Goal: Transaction & Acquisition: Purchase product/service

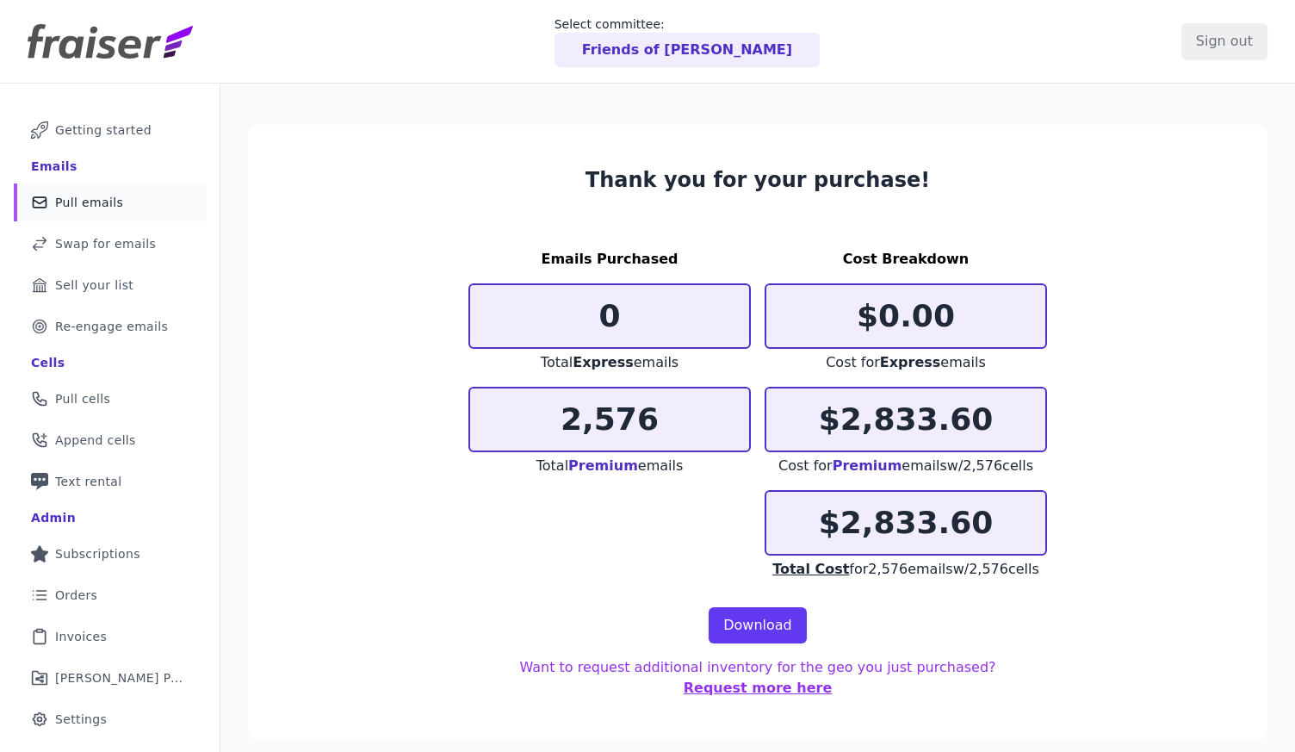
click at [99, 201] on span "Pull emails" at bounding box center [89, 202] width 68 height 17
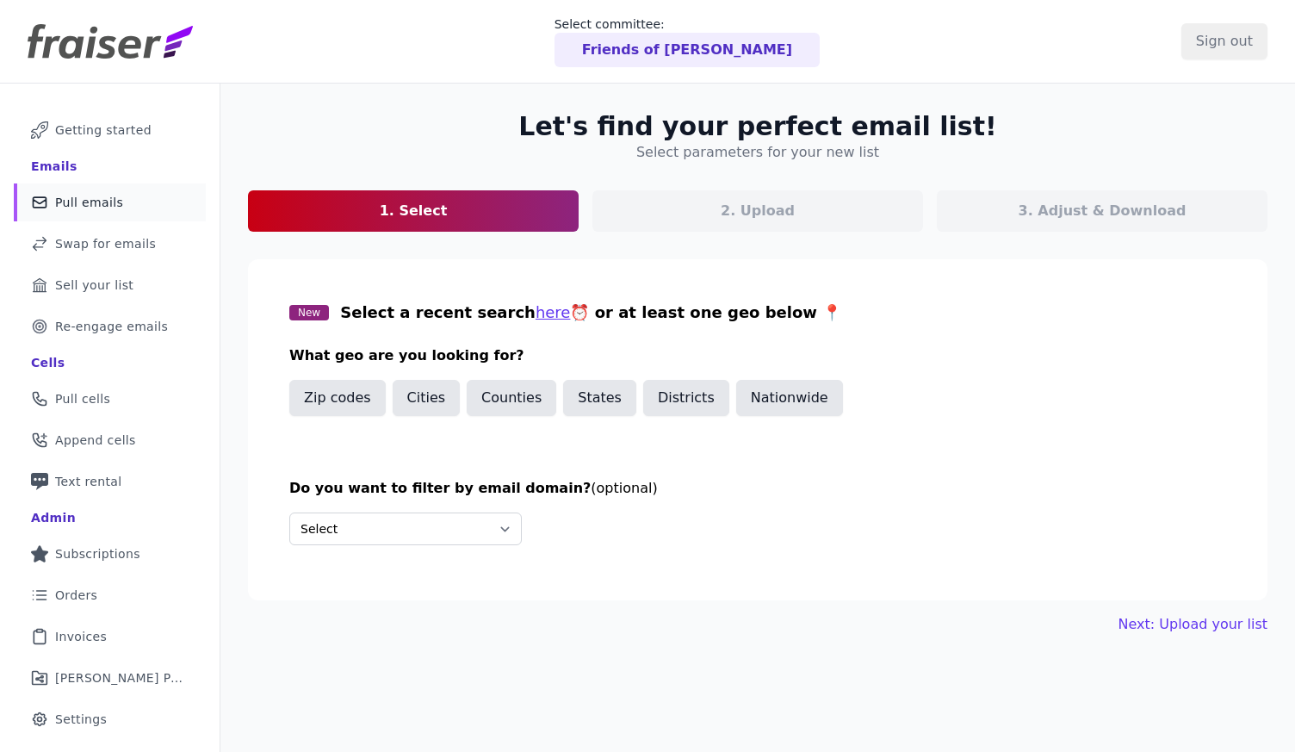
click at [99, 69] on header "Select committee: Friends of Mark Warner Sign out" at bounding box center [647, 42] width 1295 height 84
click at [102, 43] on img at bounding box center [110, 41] width 165 height 34
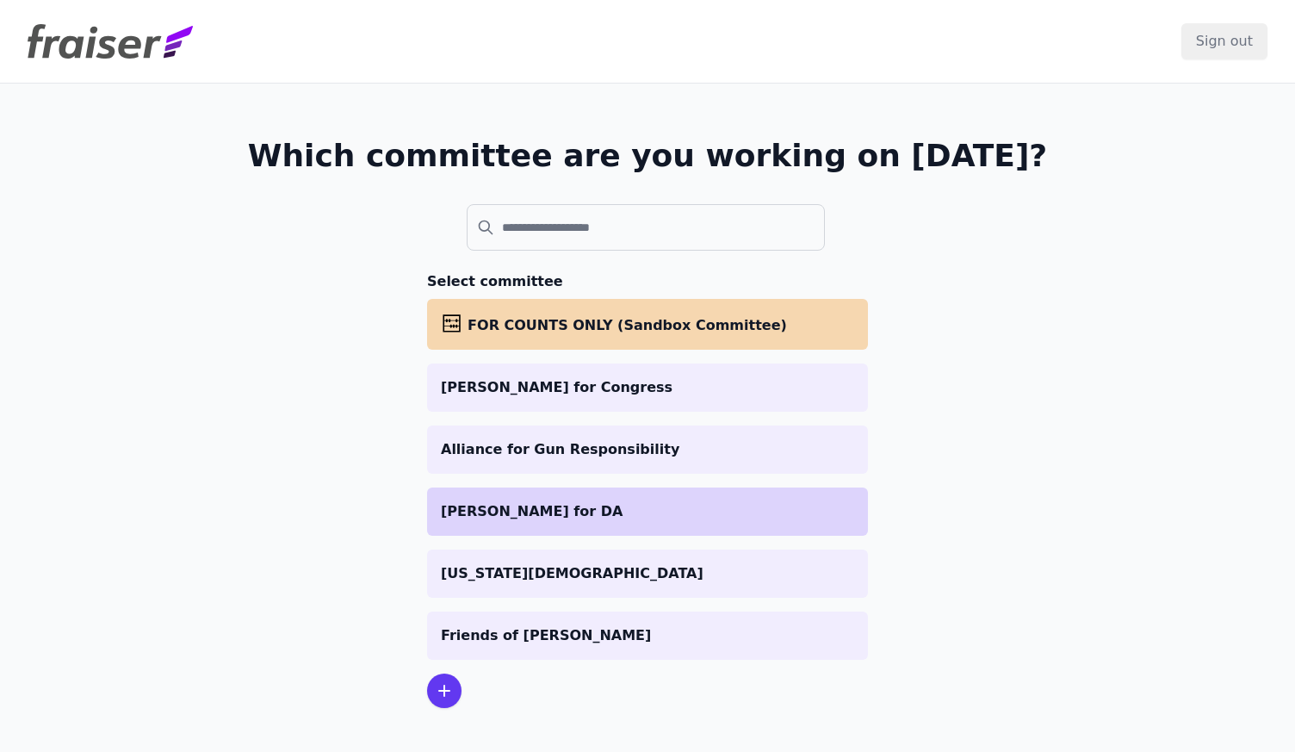
scroll to position [84, 0]
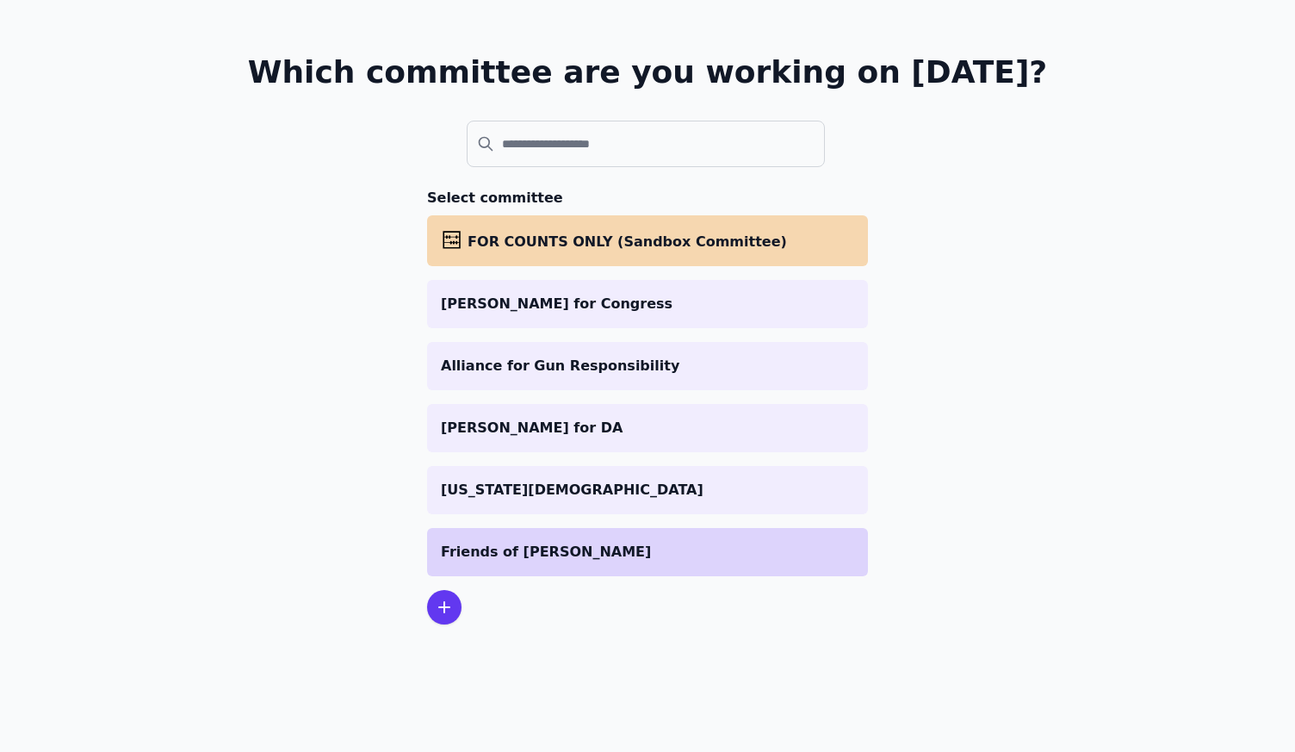
click at [487, 569] on li "Friends of [PERSON_NAME]" at bounding box center [647, 552] width 441 height 48
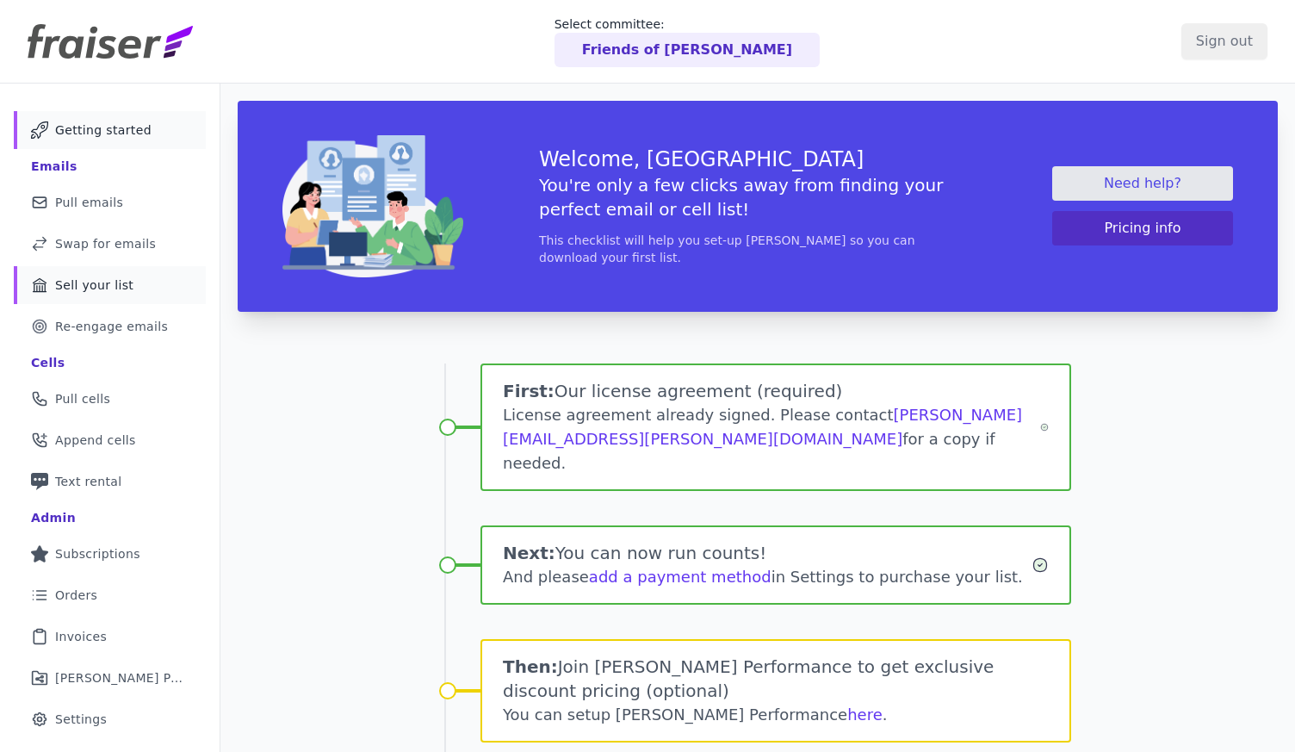
scroll to position [149, 0]
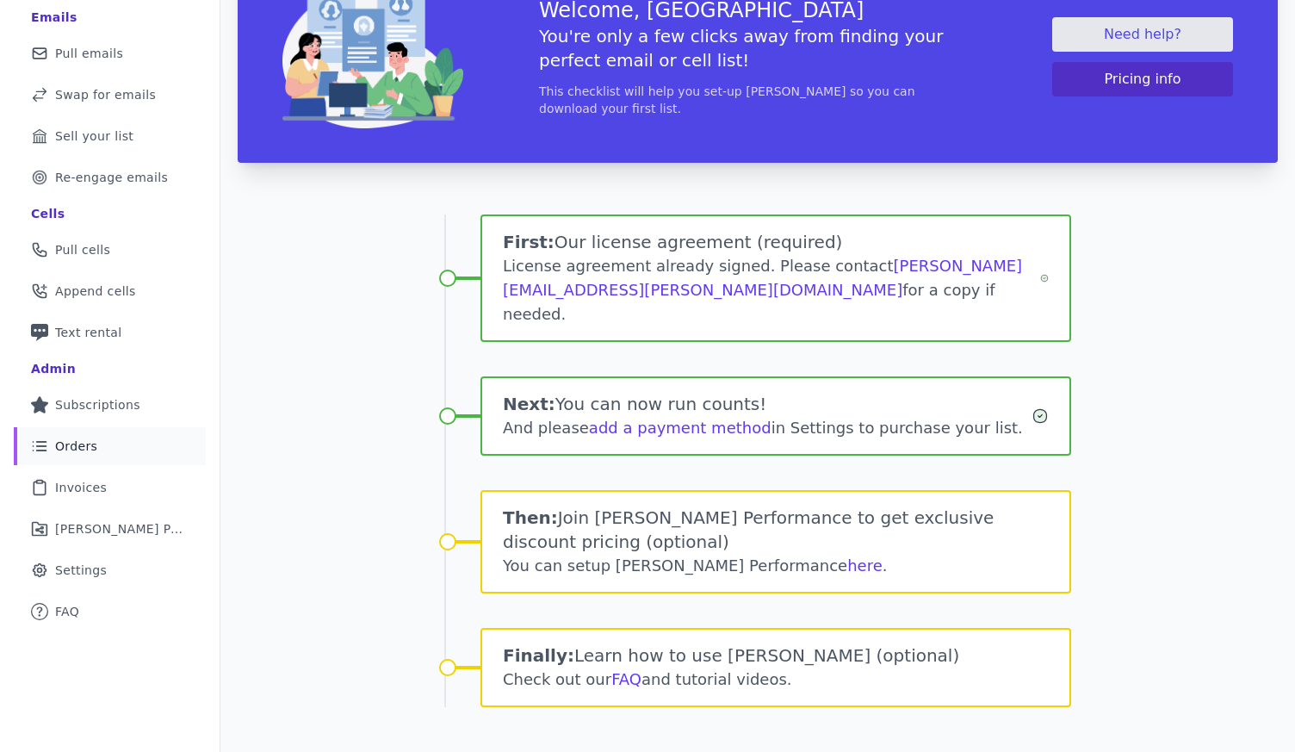
click at [79, 439] on span "Orders" at bounding box center [76, 445] width 42 height 17
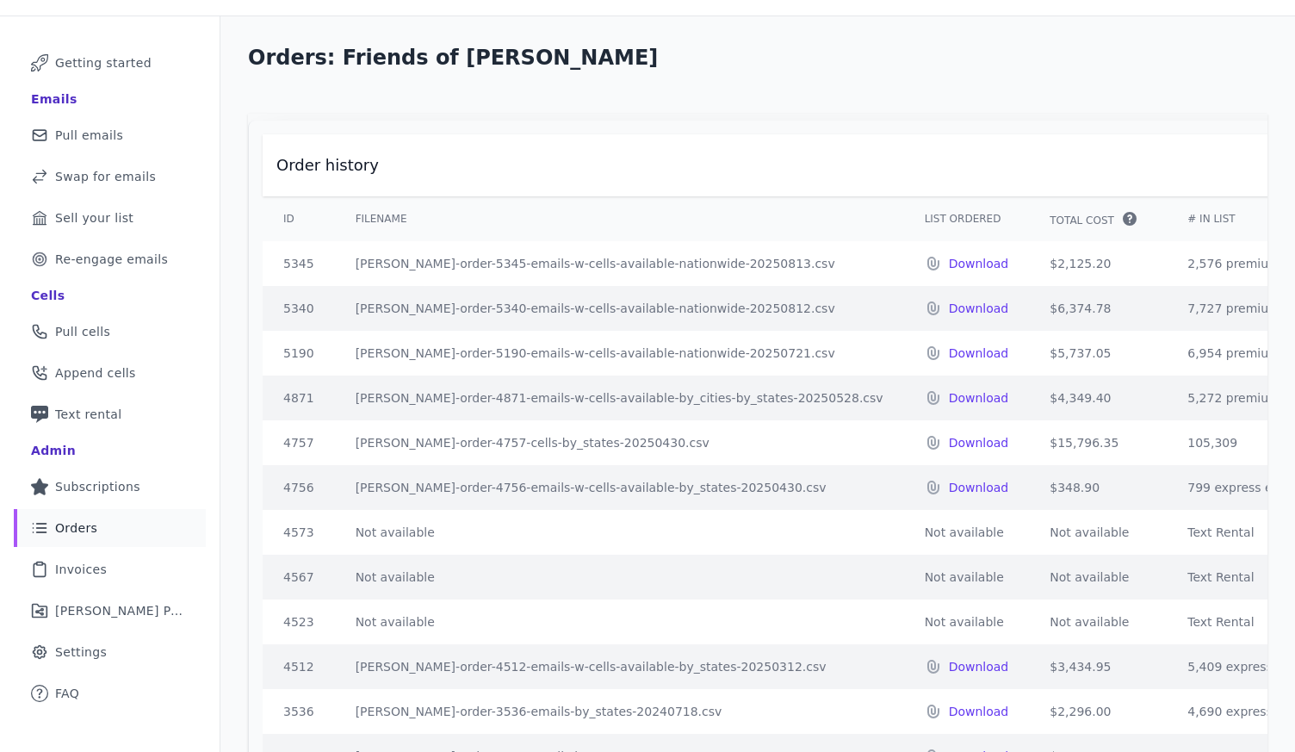
scroll to position [36, 0]
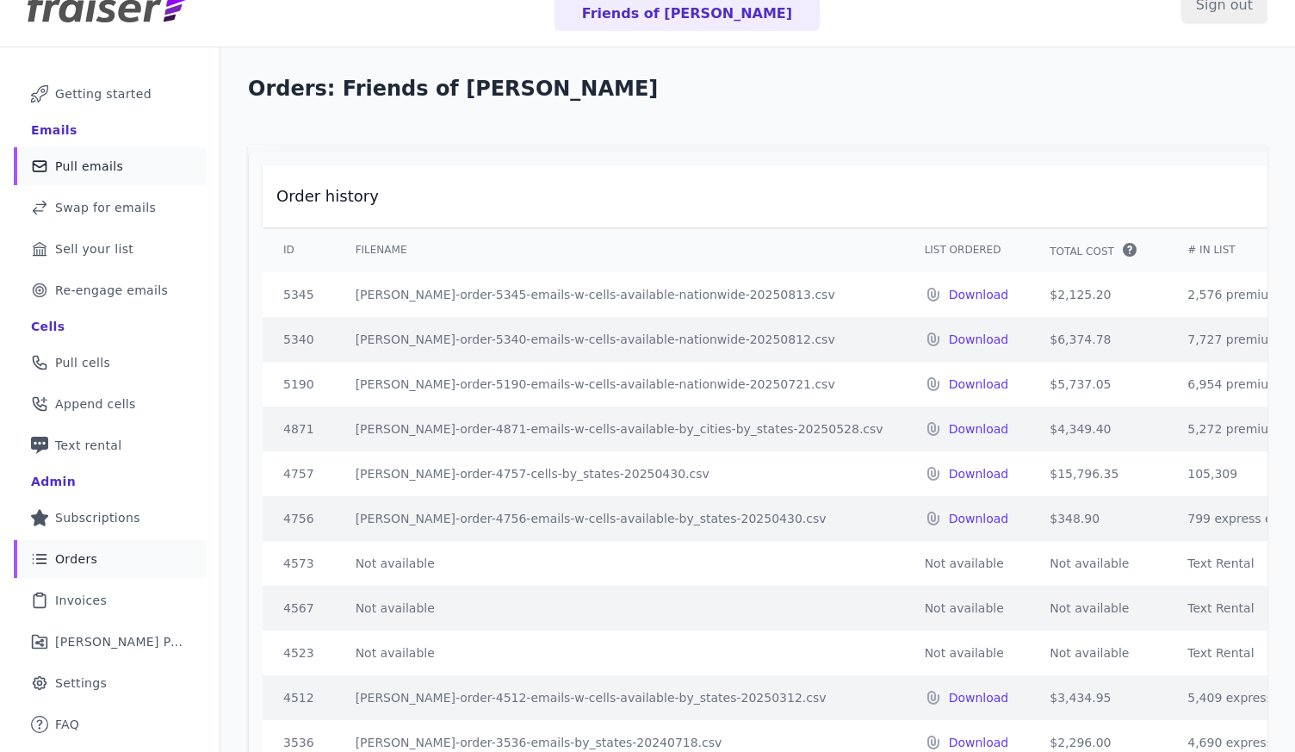
click at [86, 175] on link "Mail Icon Outline of a mail envelope Pull emails" at bounding box center [110, 166] width 192 height 38
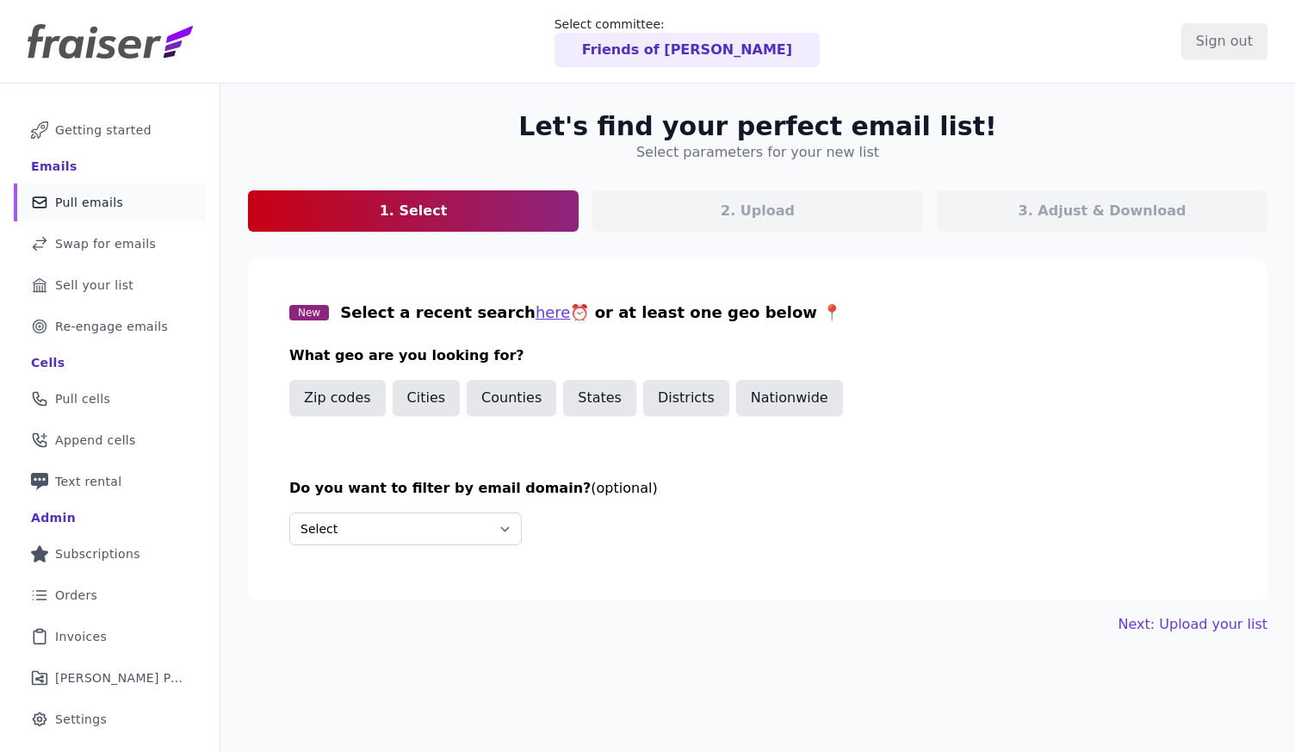
scroll to position [1, 0]
click at [801, 402] on button "Nationwide" at bounding box center [789, 397] width 107 height 36
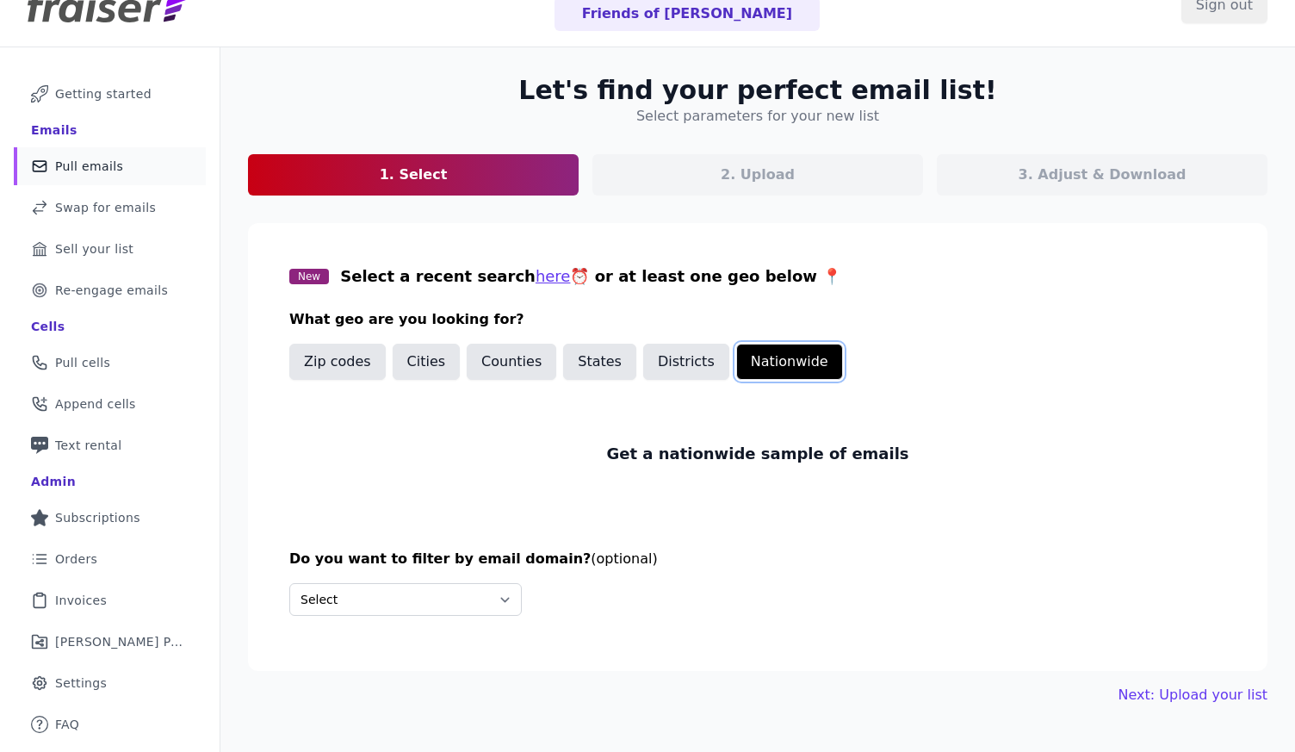
scroll to position [84, 0]
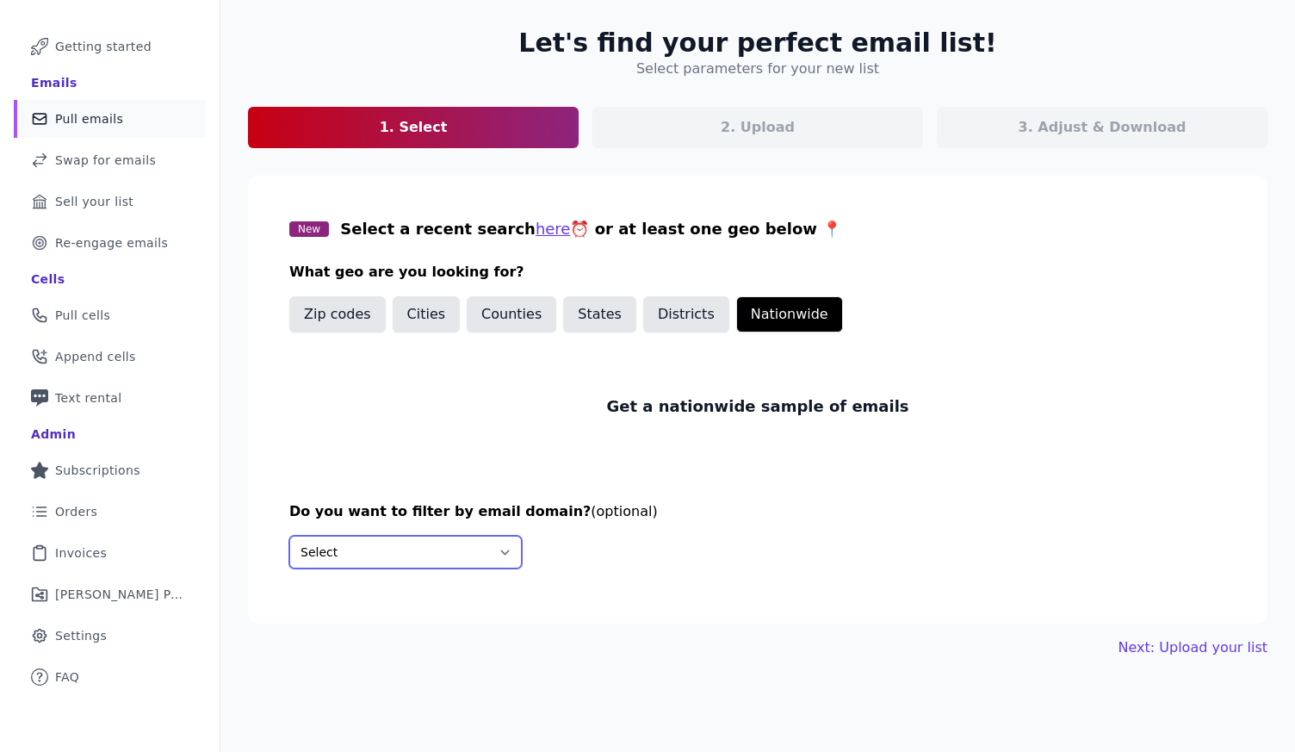
click at [406, 563] on select "Select Include only these domains Include none of these domains" at bounding box center [405, 552] width 232 height 33
click at [1168, 648] on link "Next: Upload your list" at bounding box center [1193, 647] width 149 height 21
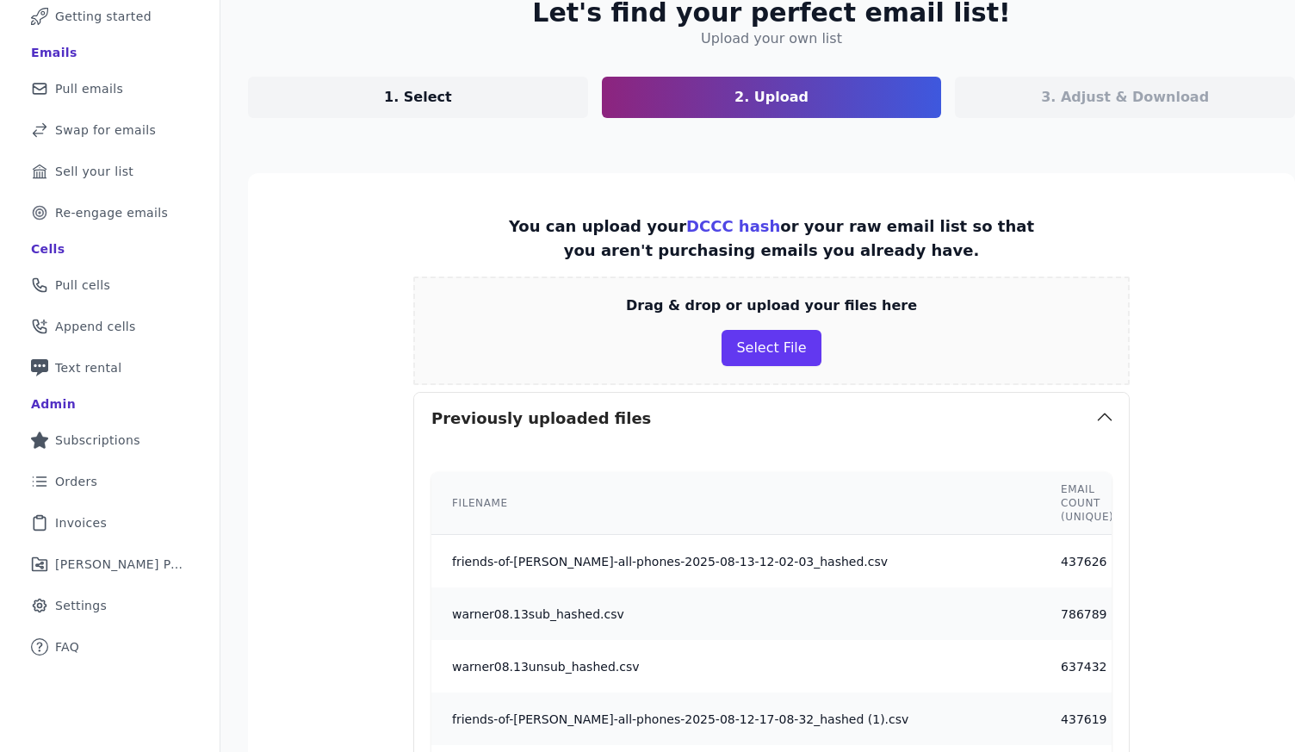
scroll to position [236, 0]
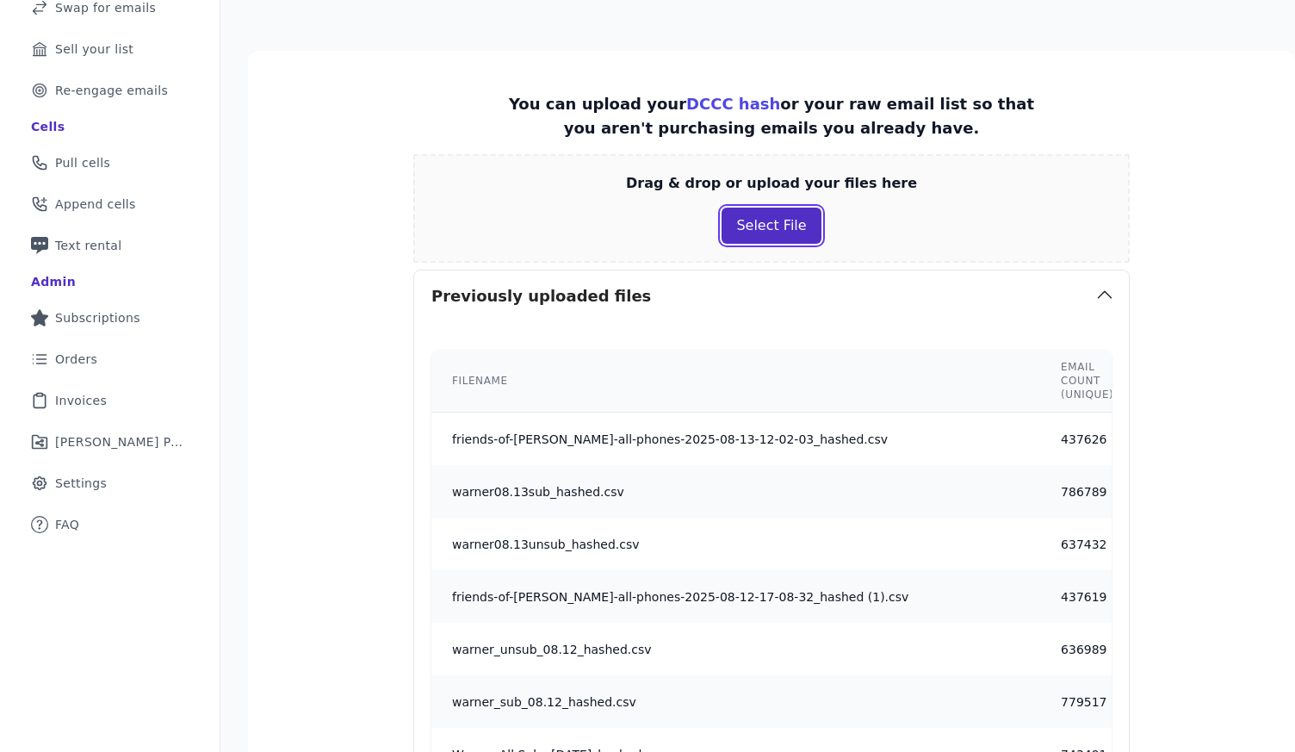
click at [778, 218] on button "Select File" at bounding box center [771, 226] width 99 height 36
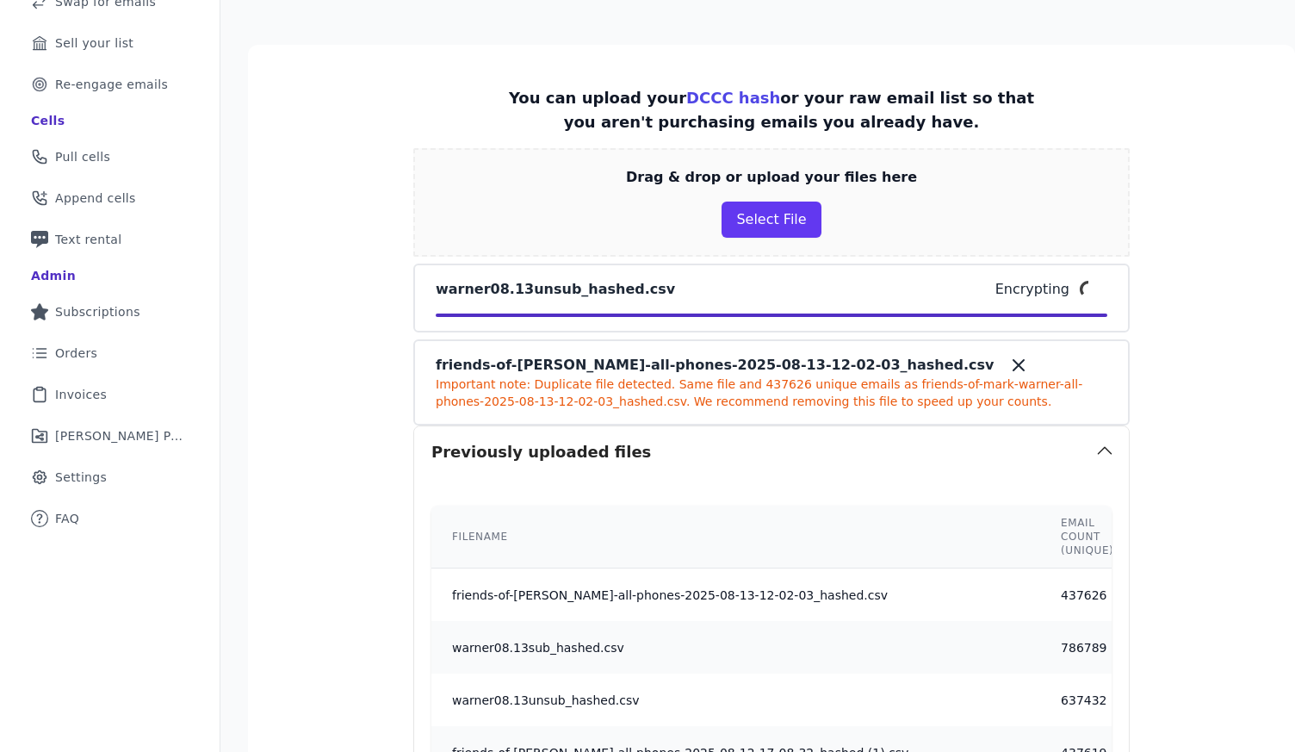
scroll to position [239, 0]
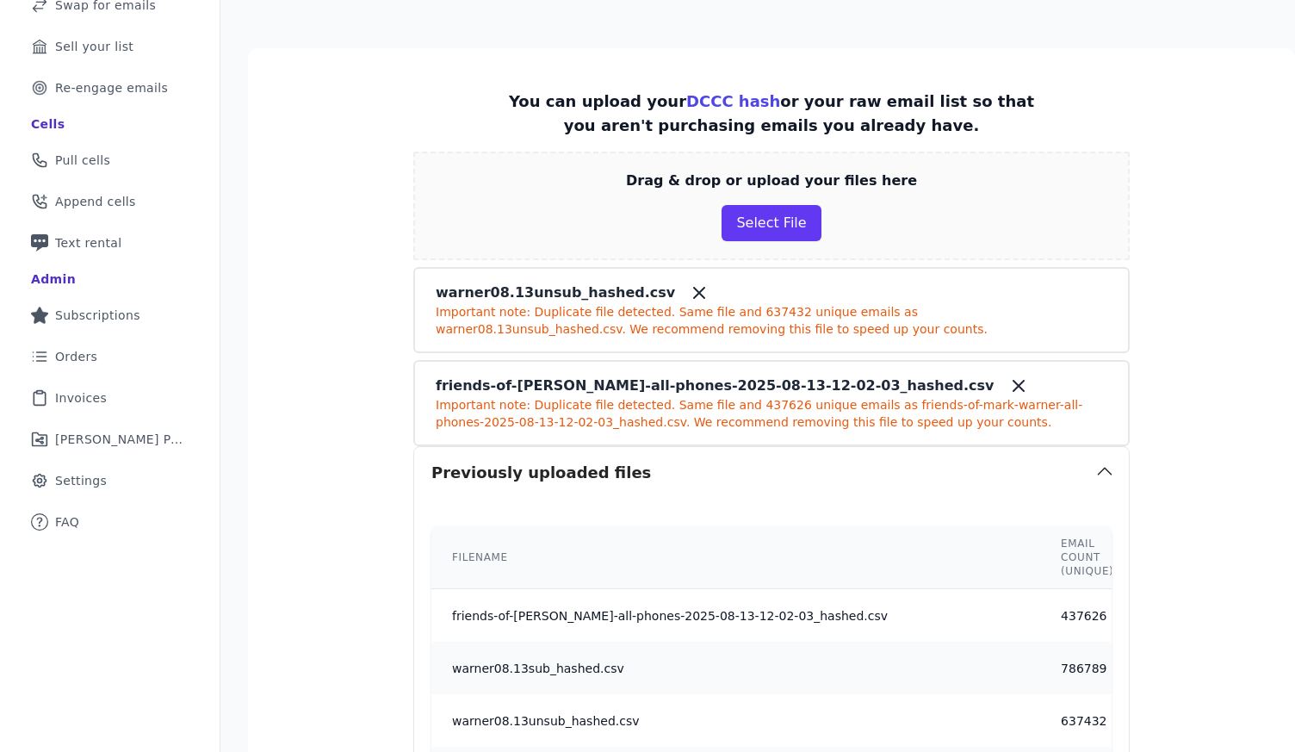
click at [703, 611] on td "friends-of-mark-warner-all-phones-2025-08-13-12-02-03_hashed.csv" at bounding box center [735, 615] width 609 height 53
click at [704, 624] on td "friends-of-mark-warner-all-phones-2025-08-13-12-02-03_hashed.csv" at bounding box center [735, 615] width 609 height 53
click at [1008, 389] on icon at bounding box center [1018, 385] width 21 height 21
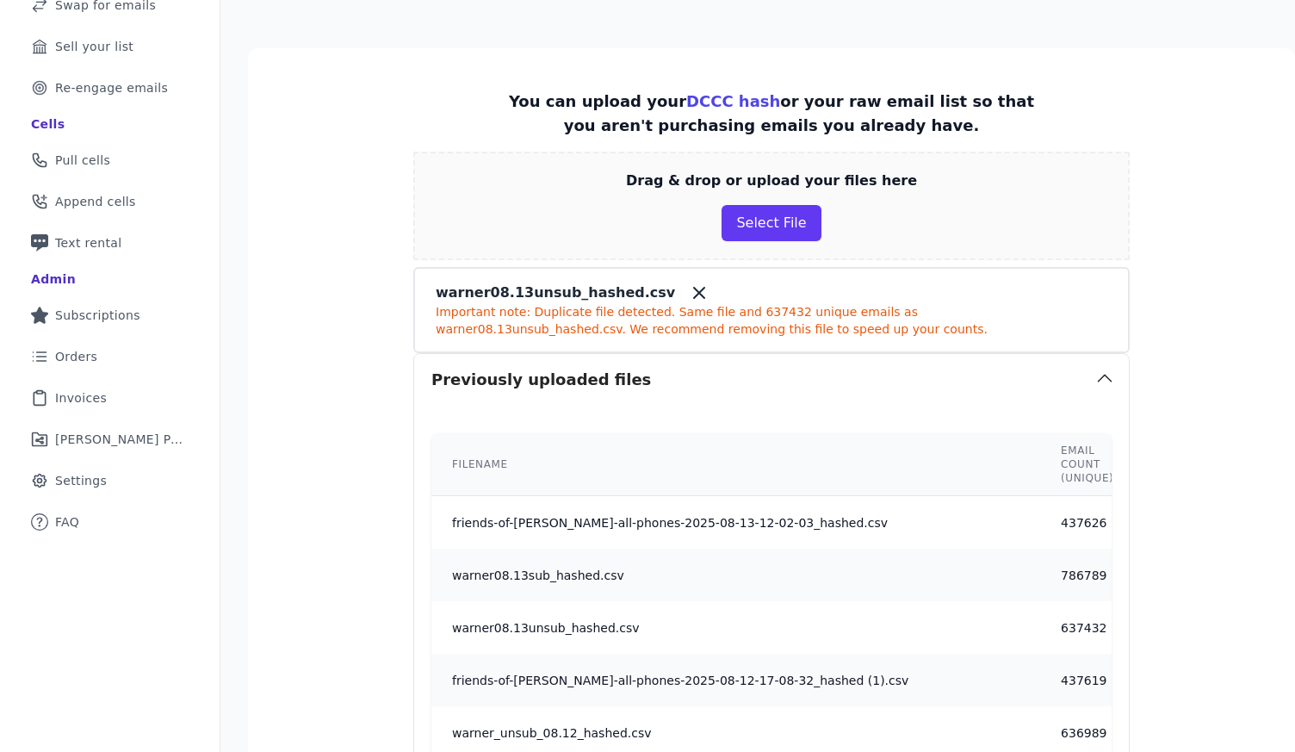
click at [689, 292] on icon at bounding box center [699, 292] width 21 height 21
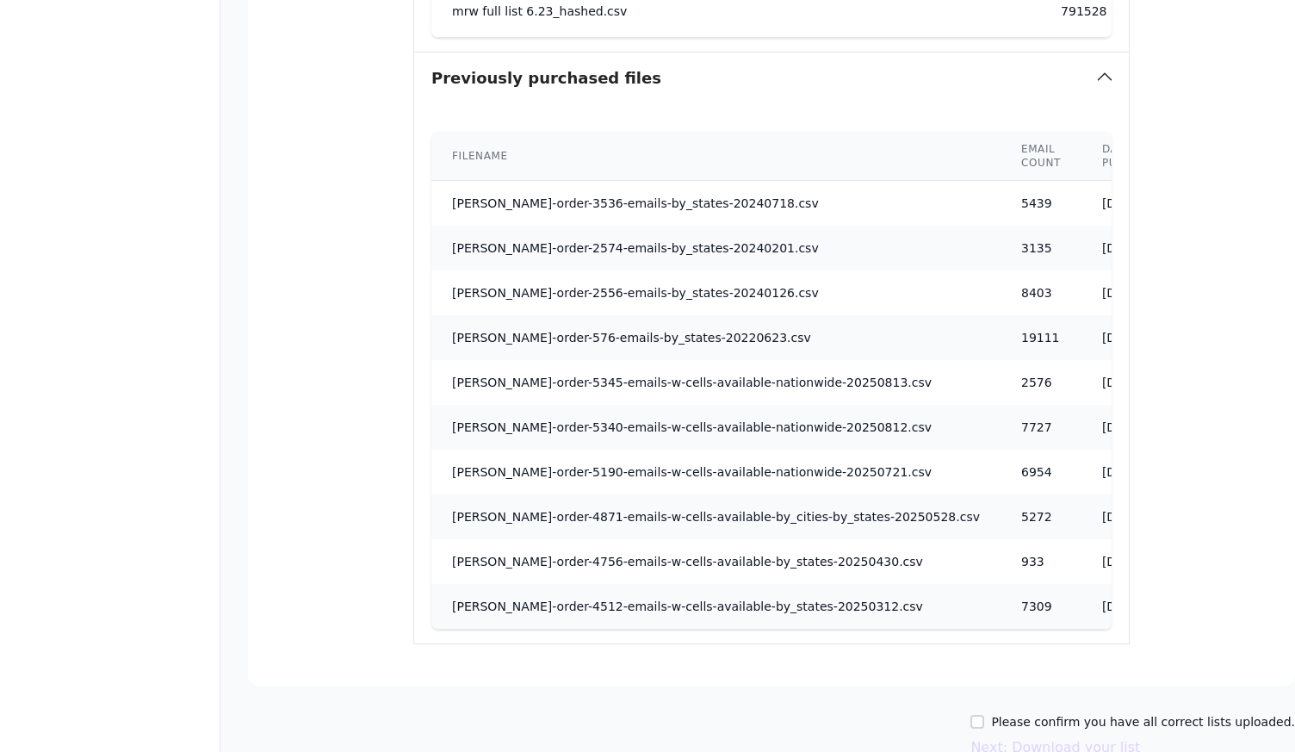
scroll to position [1815, 0]
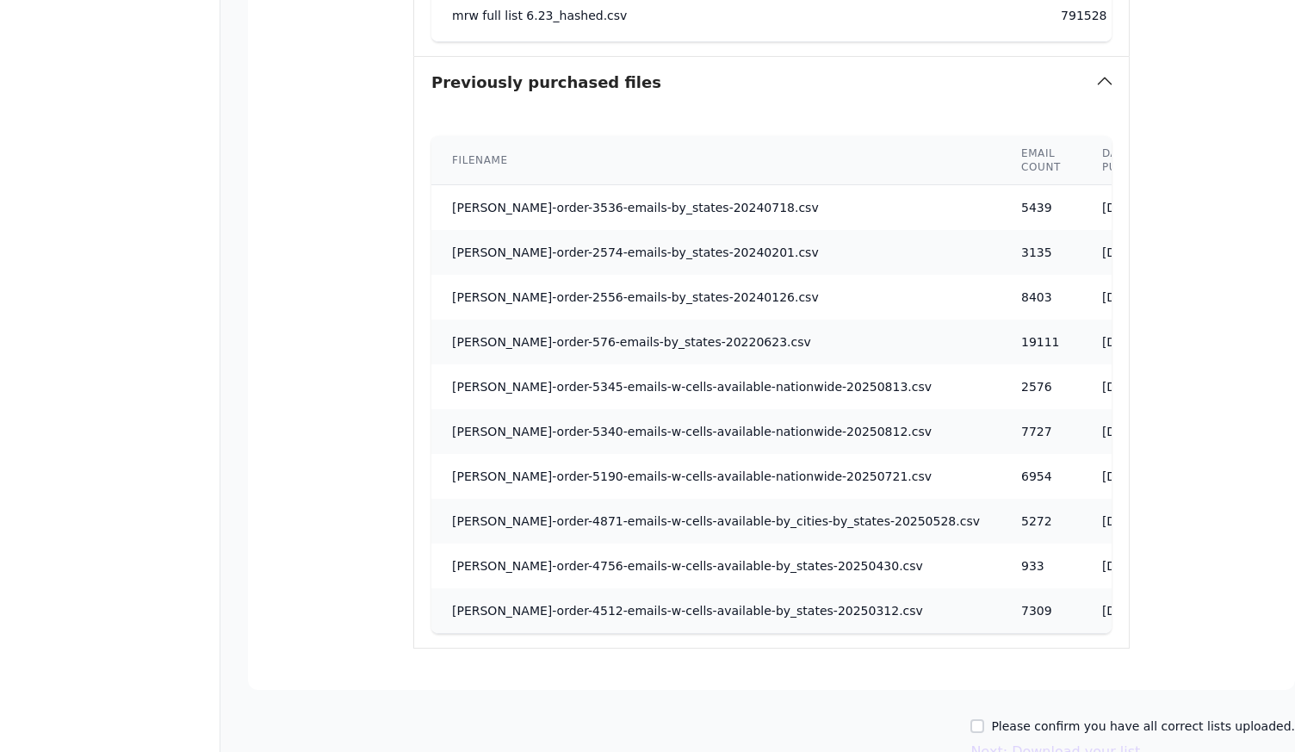
click at [677, 202] on td "fraiser-order-3536-emails-by_states-20240718.csv" at bounding box center [715, 208] width 569 height 46
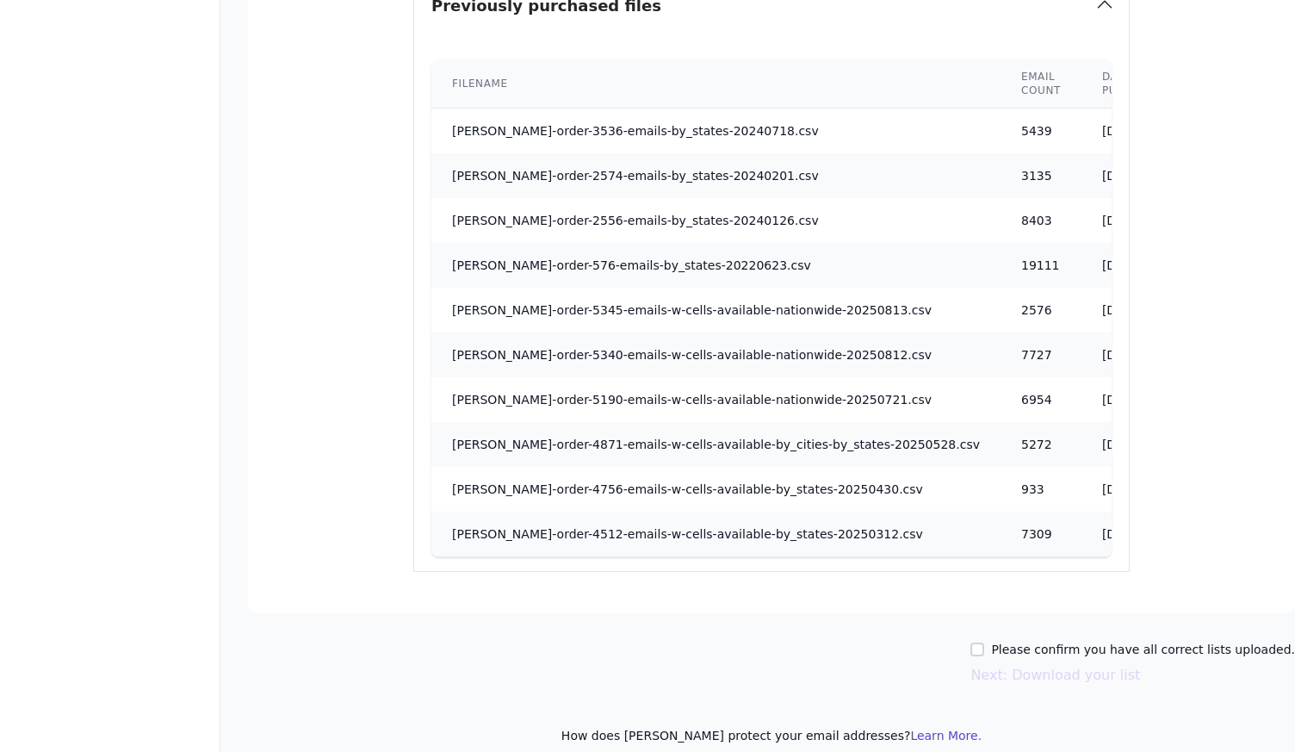
scroll to position [1912, 0]
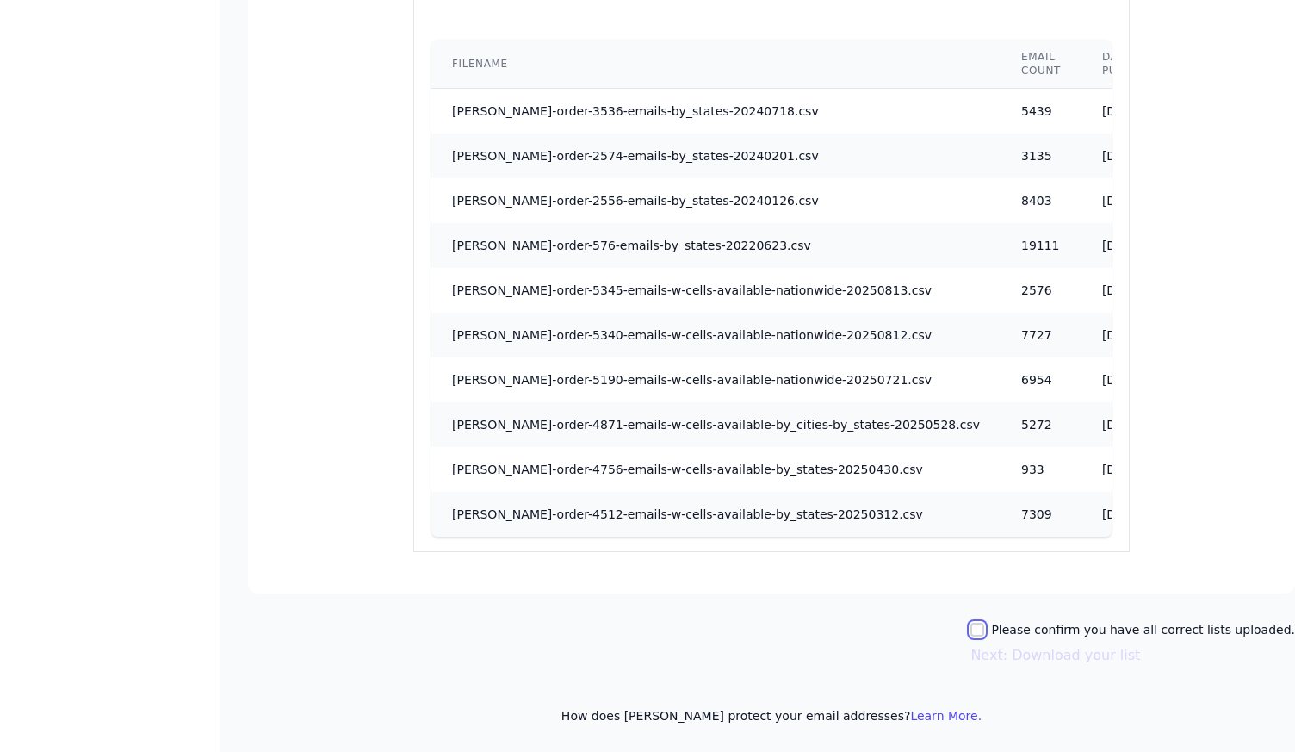
click at [984, 632] on input "Please confirm you have all correct lists uploaded." at bounding box center [977, 630] width 14 height 14
checkbox input "true"
click at [1092, 650] on button "Next: Download your list" at bounding box center [1055, 655] width 170 height 21
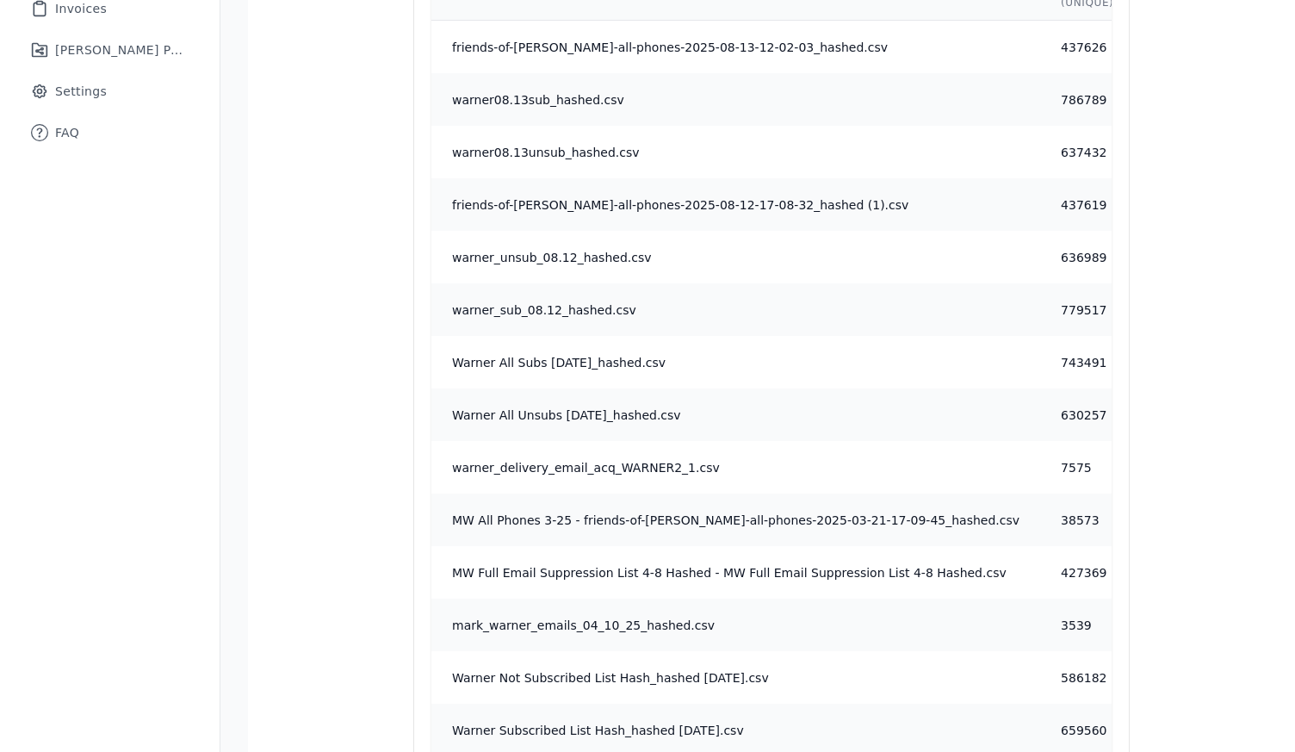
scroll to position [0, 0]
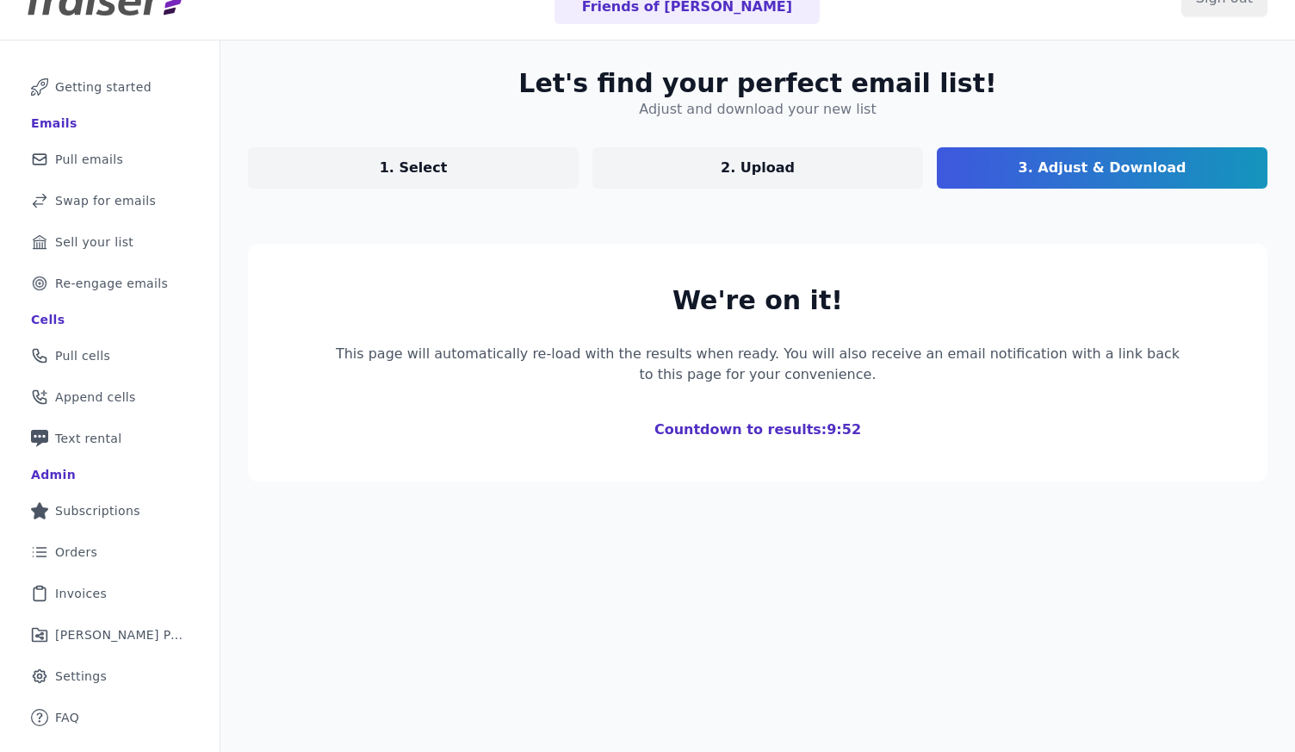
scroll to position [84, 0]
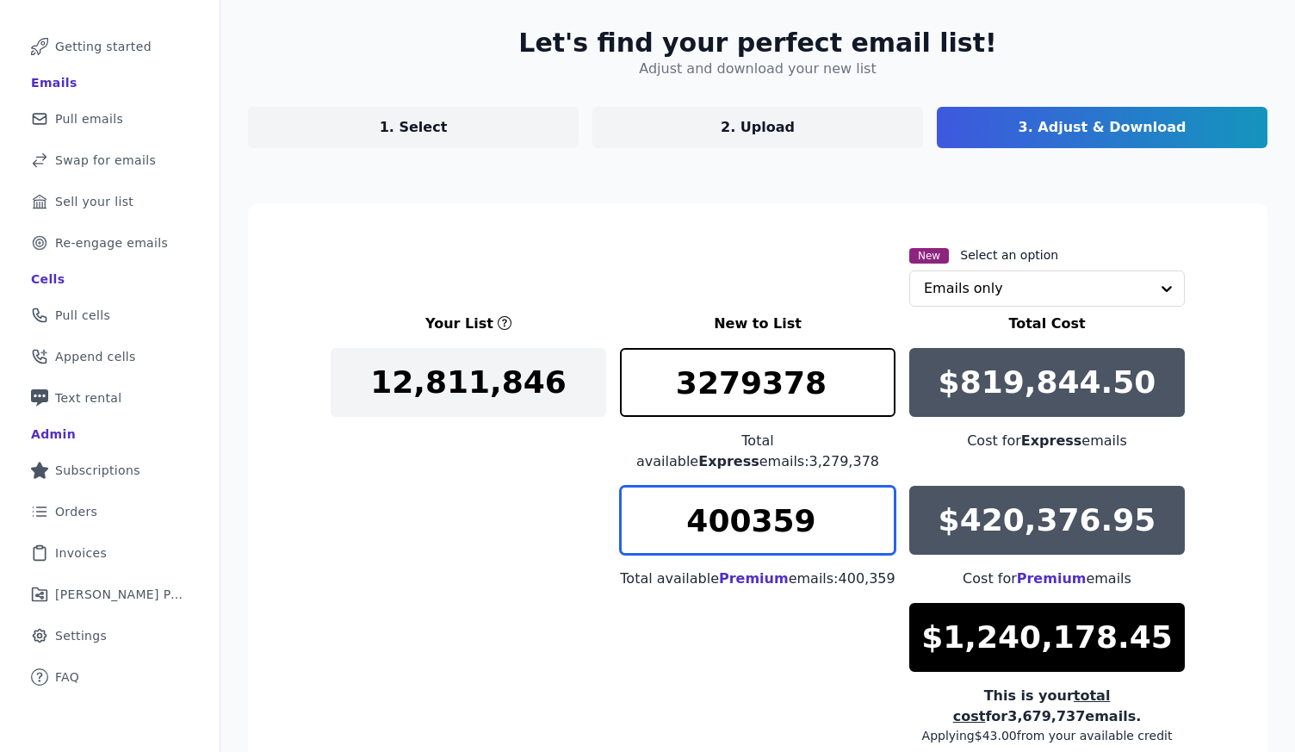
click at [707, 486] on input "400359" at bounding box center [758, 520] width 276 height 69
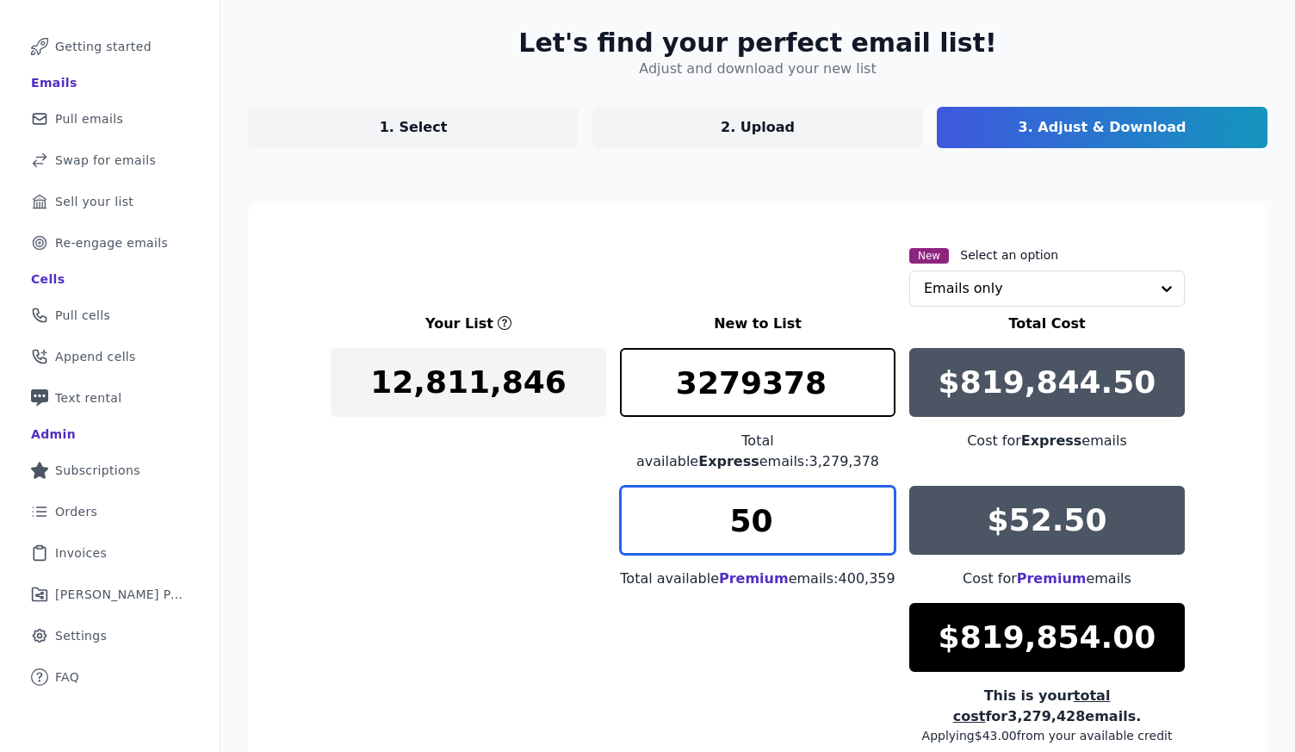
type input "5"
type input "2"
type input "3"
type input "4"
type input "40"
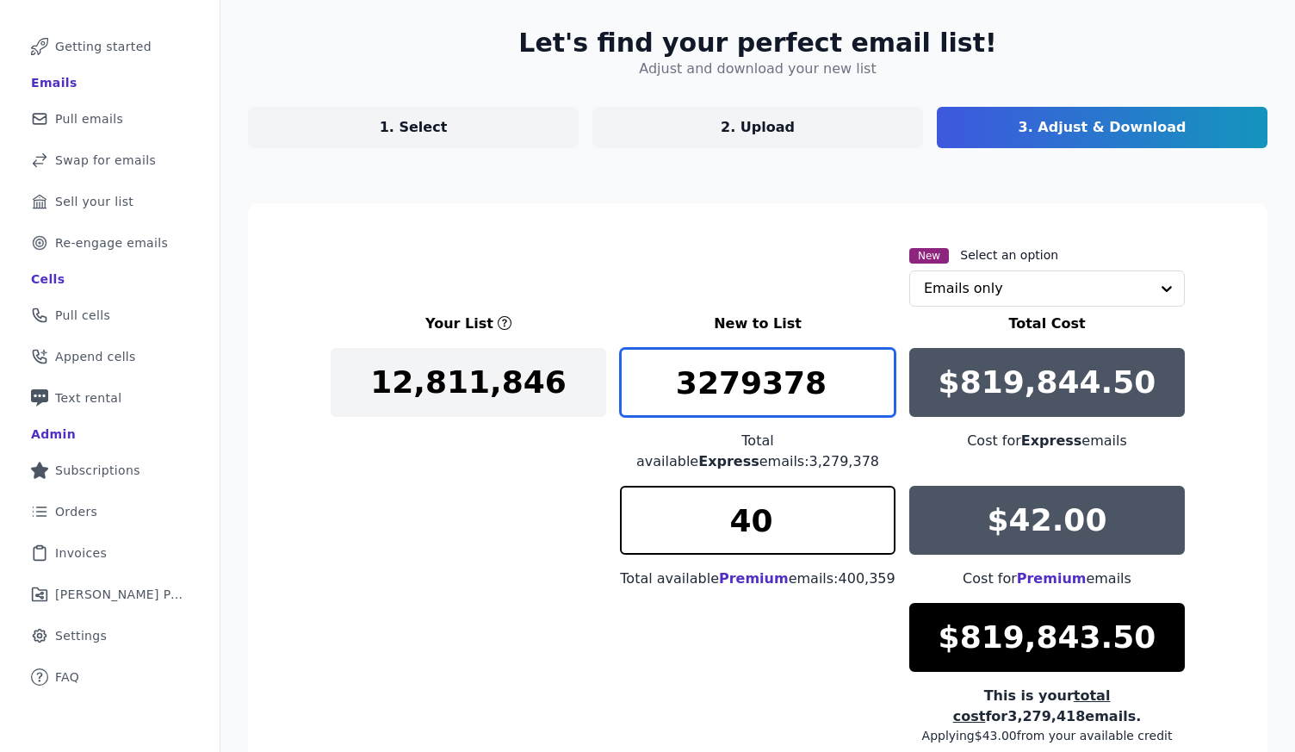
click at [721, 396] on input "3279378" at bounding box center [758, 382] width 276 height 69
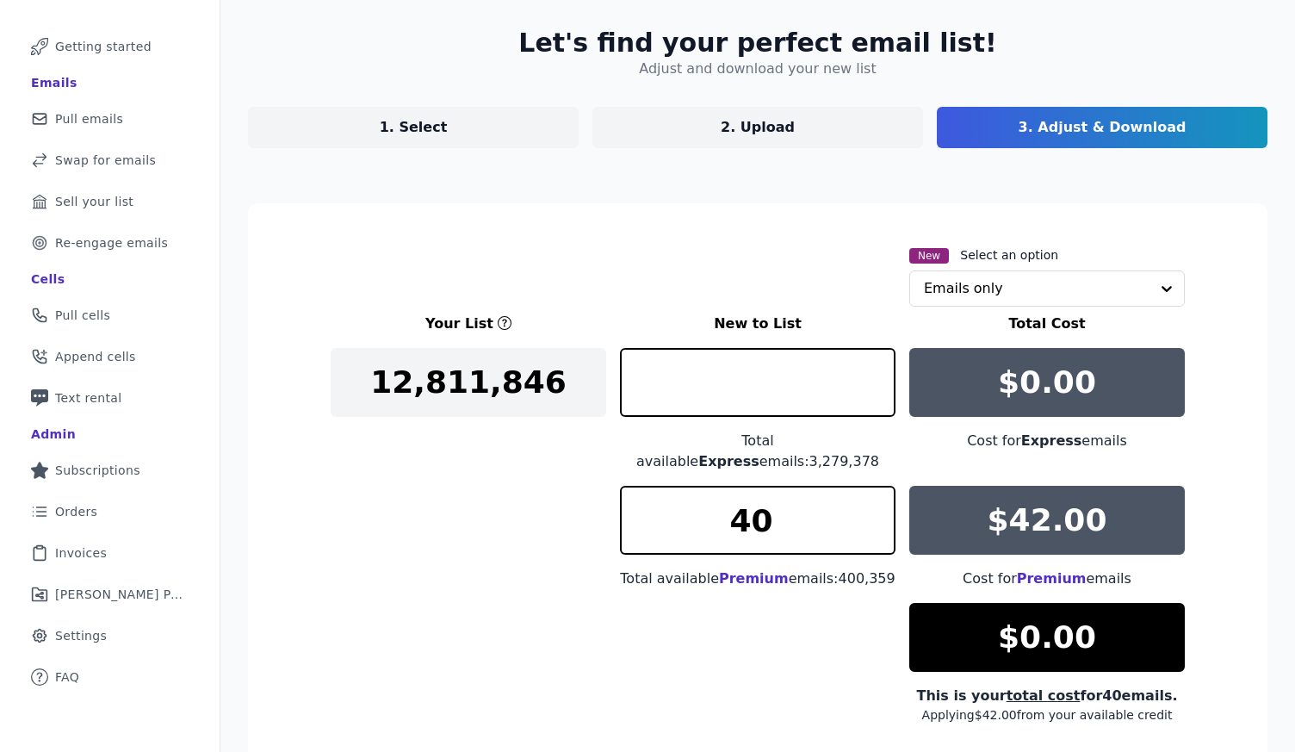
type input "0"
click at [592, 581] on div "Your List New to List Total Cost 12,811,846 0 Total available Express emails: 3…" at bounding box center [758, 518] width 854 height 410
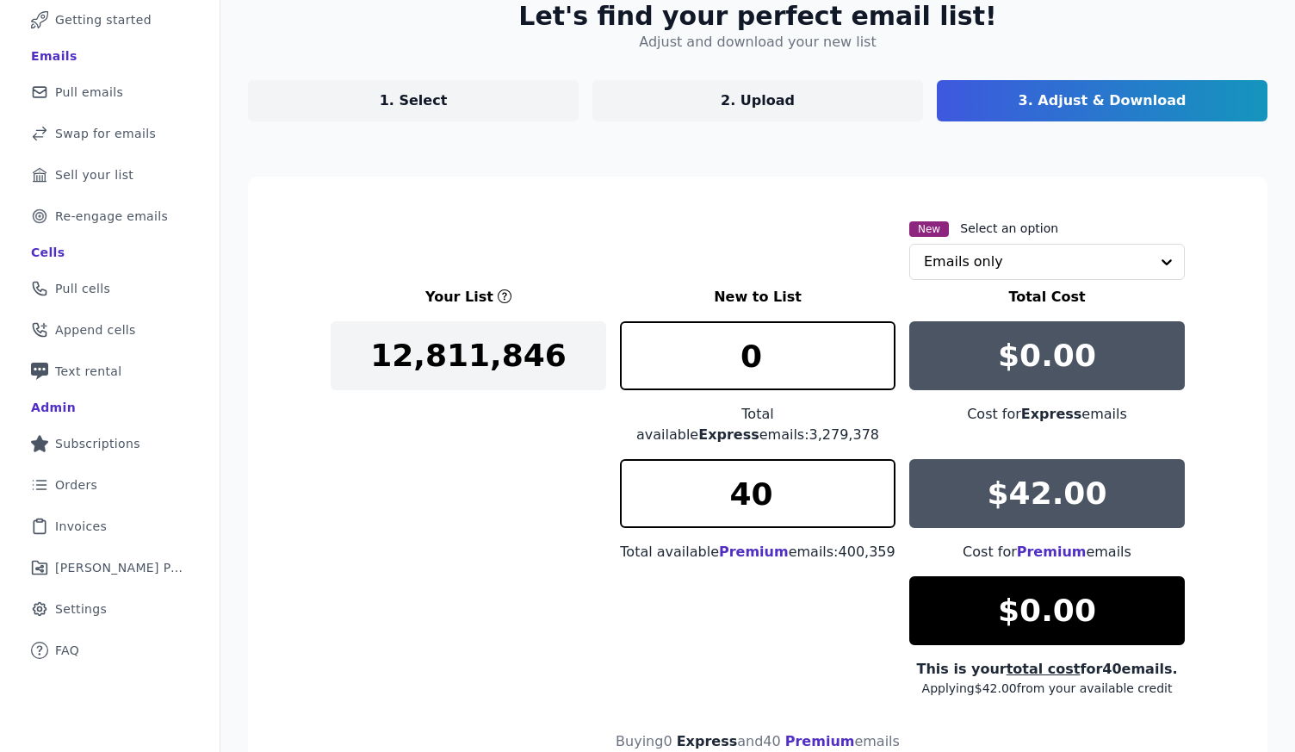
scroll to position [114, 0]
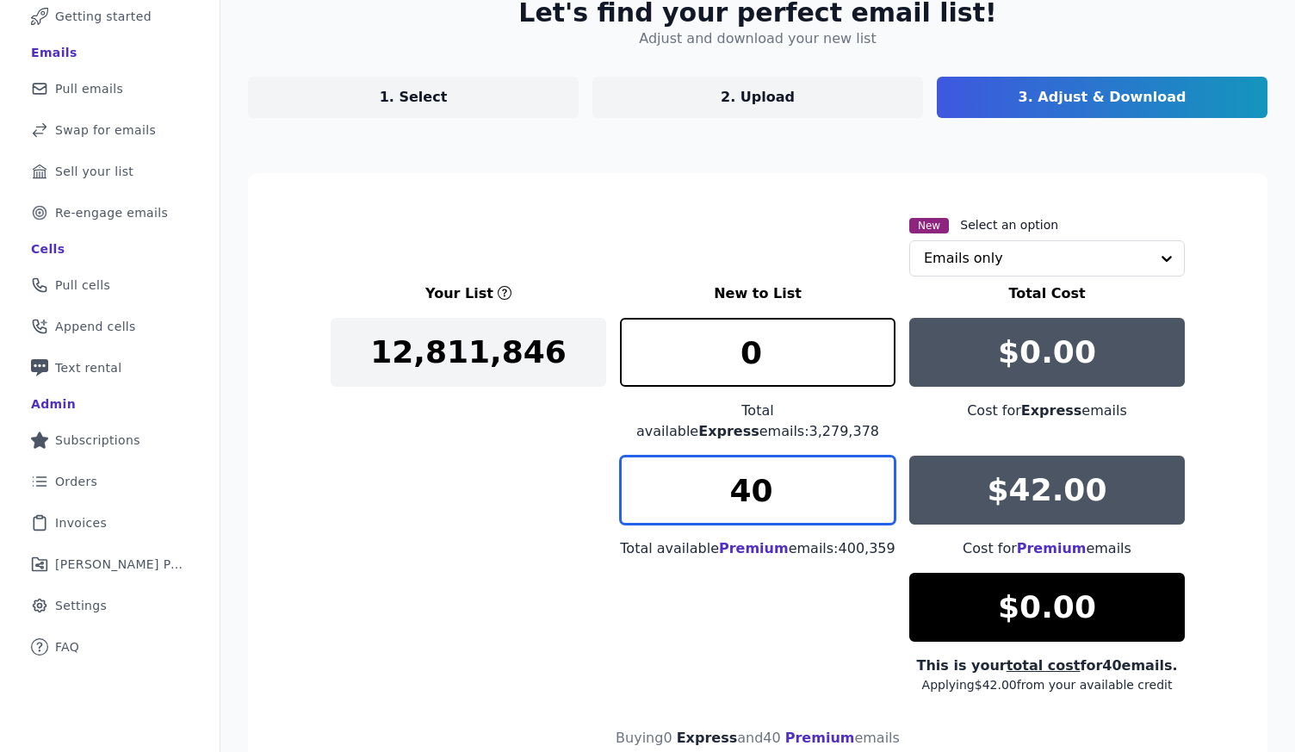
click at [784, 475] on input "40" at bounding box center [758, 489] width 276 height 69
type input "42"
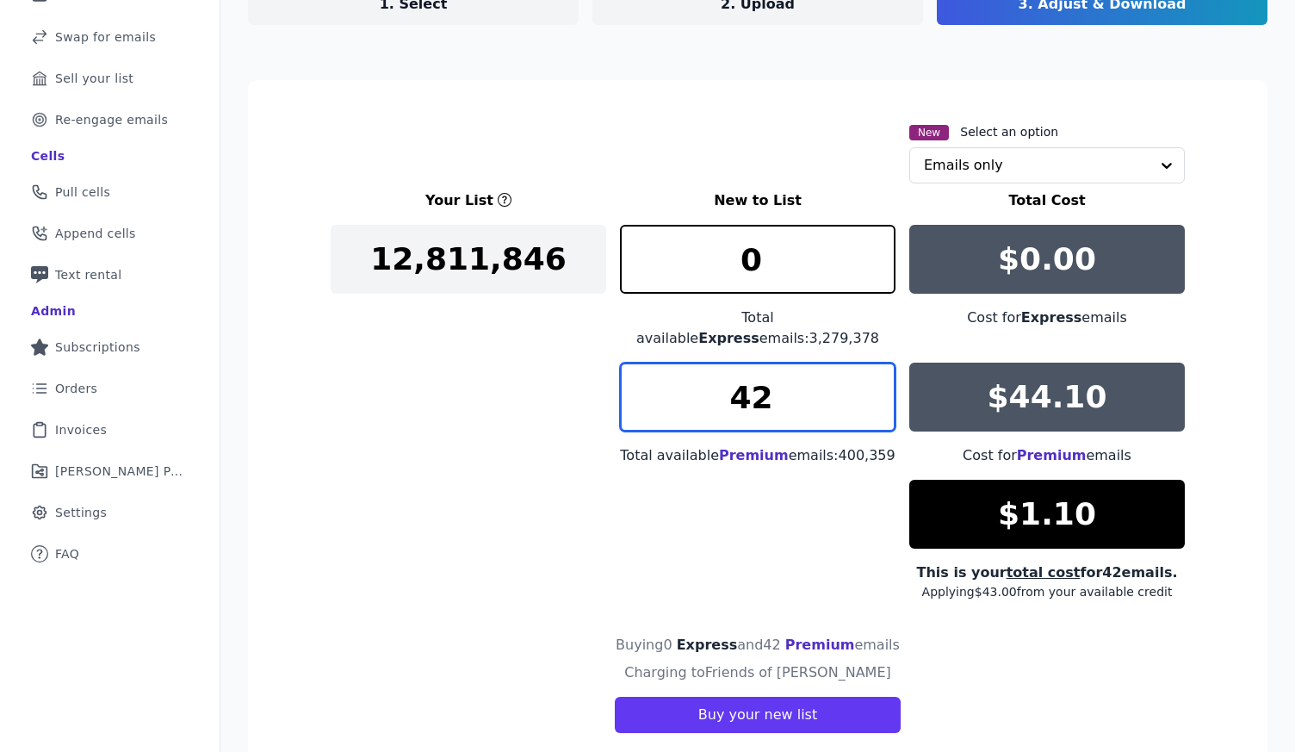
scroll to position [208, 0]
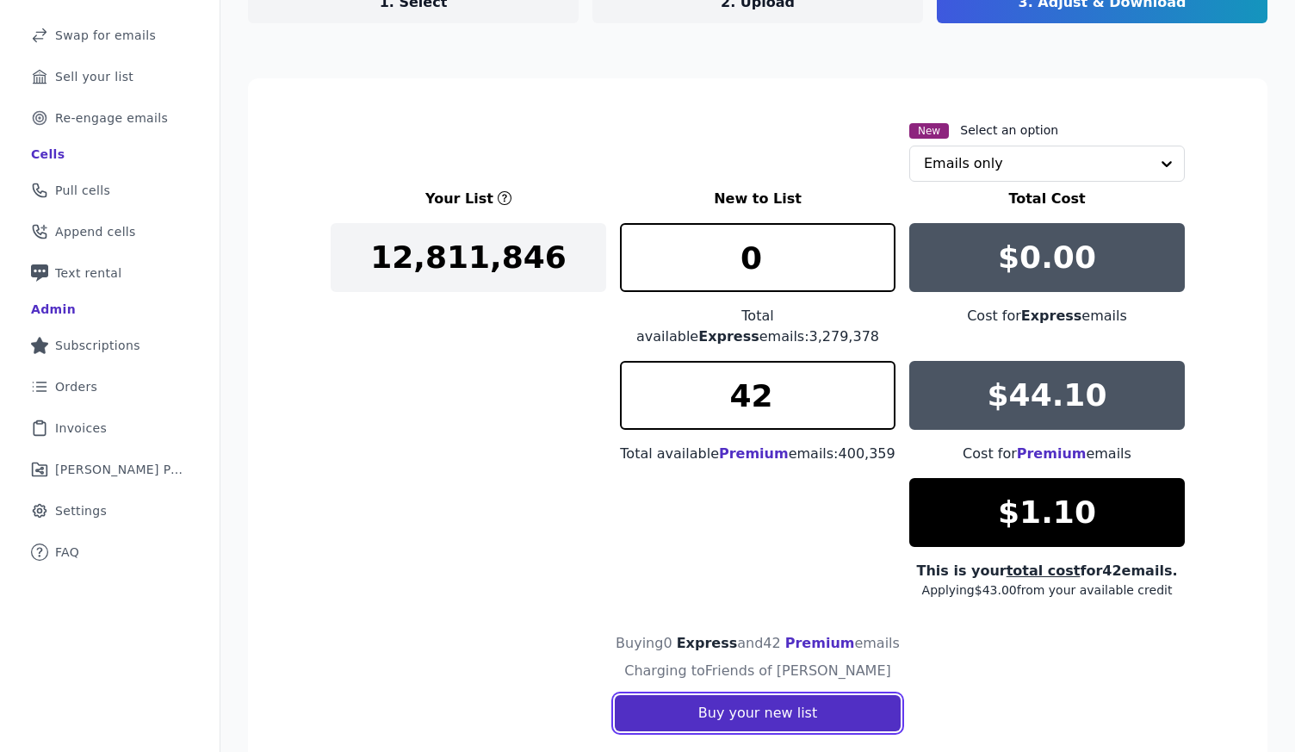
click at [749, 695] on button "Buy your new list" at bounding box center [758, 713] width 286 height 36
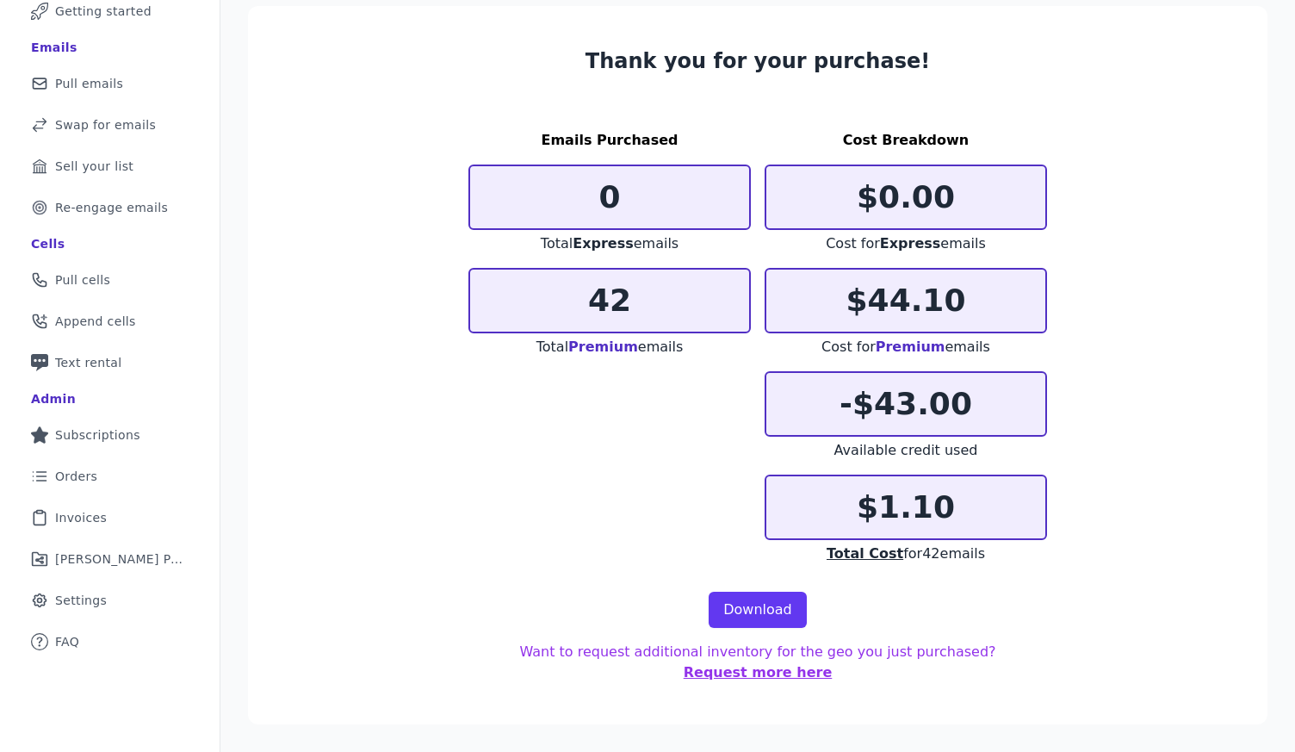
scroll to position [98, 0]
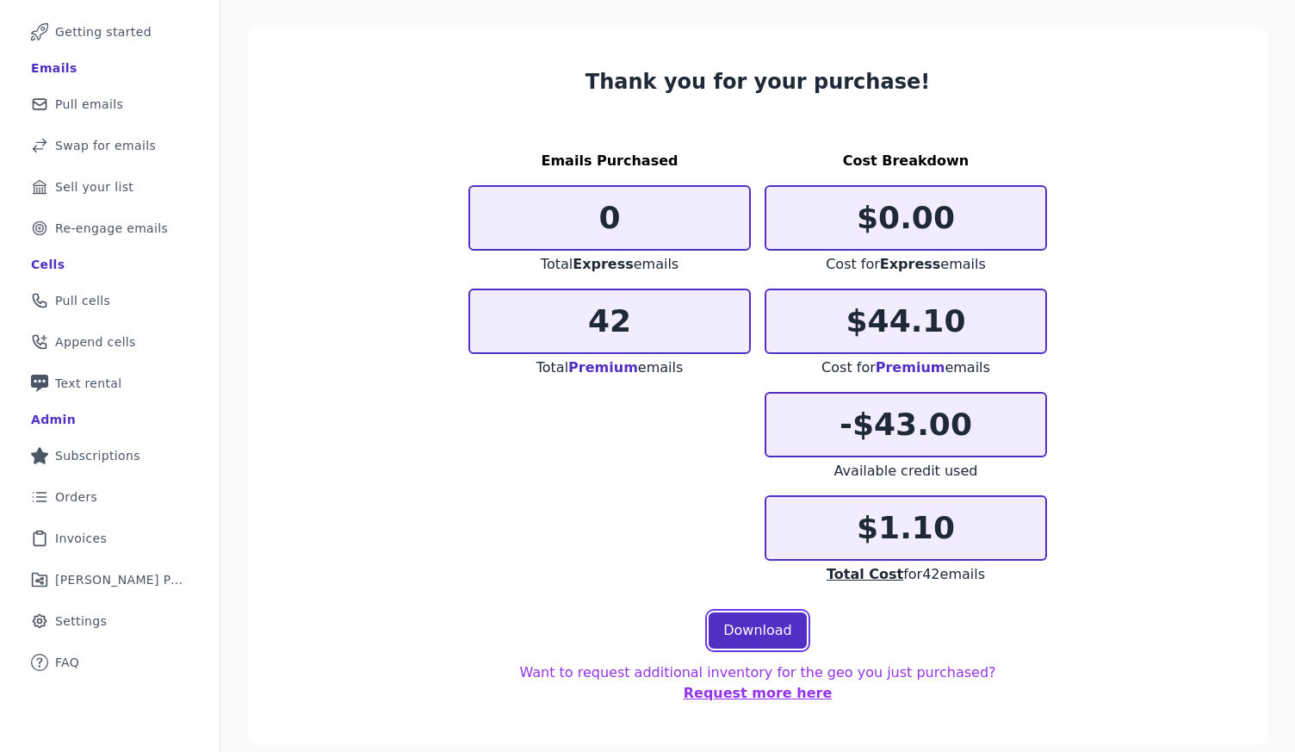
click at [748, 635] on link "Download" at bounding box center [758, 630] width 98 height 36
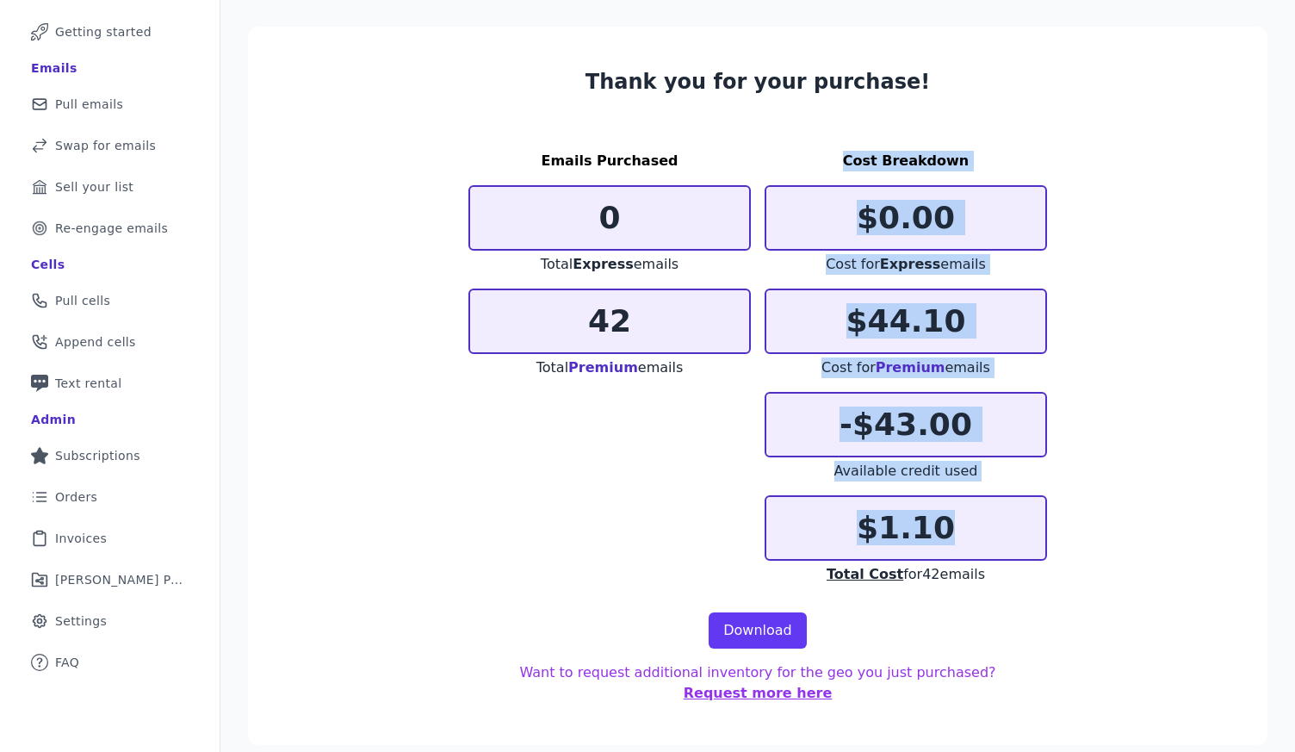
drag, startPoint x: 753, startPoint y: 560, endPoint x: 1048, endPoint y: 144, distance: 509.6
click at [1049, 144] on section "Thank you for your purchase! Emails Purchased 0 Total Express emails 42 Total P…" at bounding box center [757, 386] width 1019 height 718
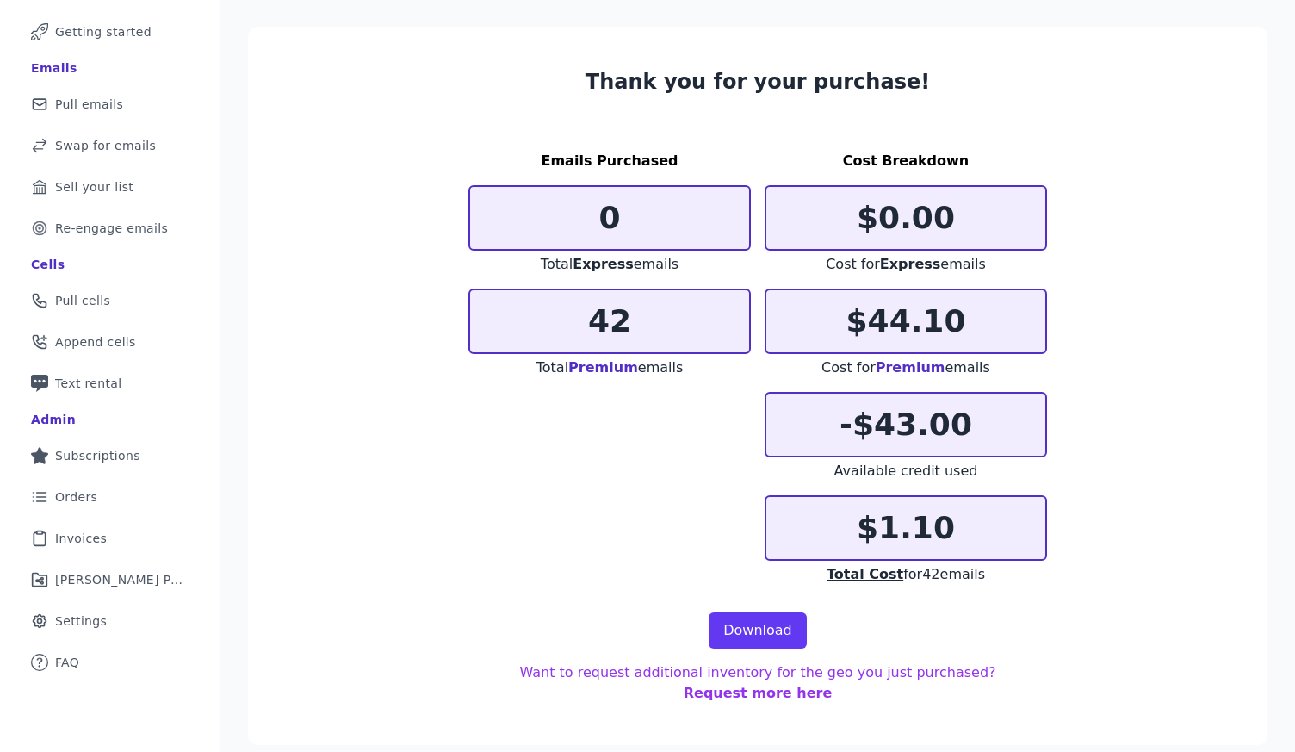
click at [1115, 237] on section "Thank you for your purchase! Emails Purchased 0 Total Express emails 42 Total P…" at bounding box center [757, 386] width 1019 height 718
click at [912, 412] on p "-$43.00" at bounding box center [905, 424] width 279 height 34
click at [883, 434] on p "-$43.00" at bounding box center [905, 424] width 279 height 34
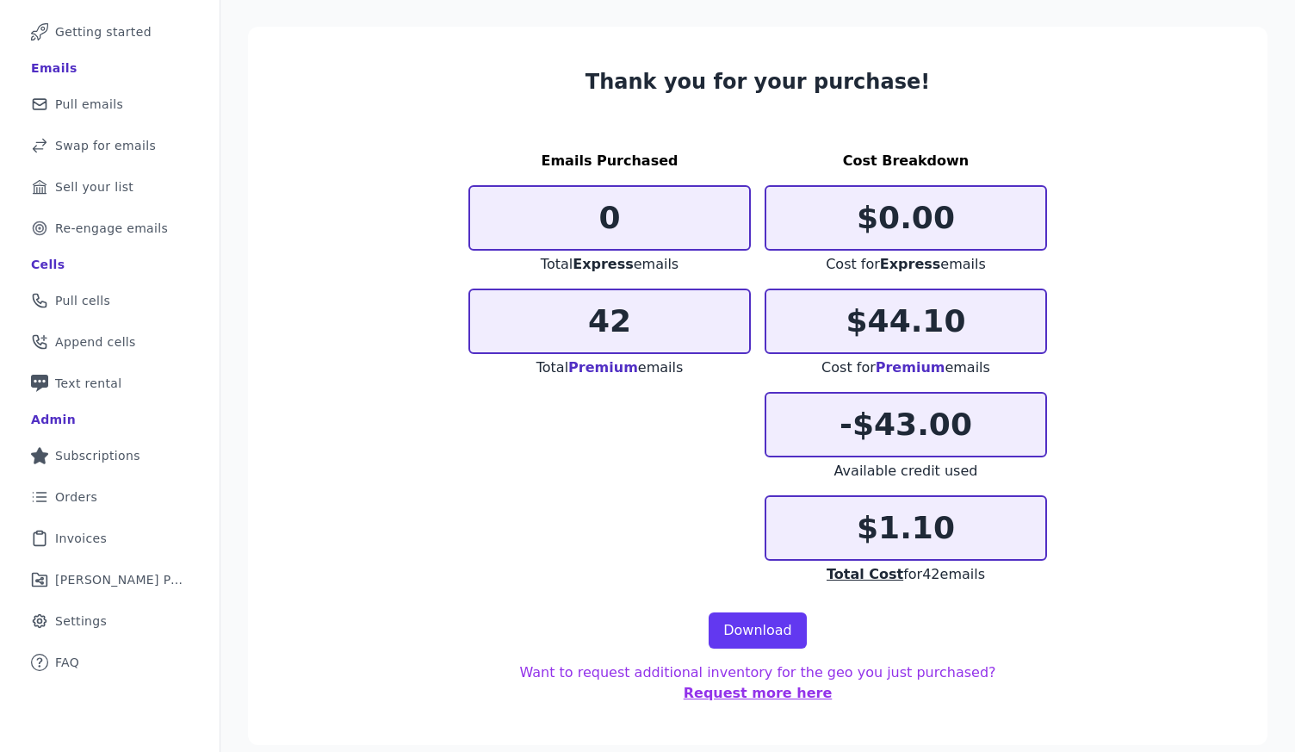
click at [1009, 408] on p "-$43.00" at bounding box center [905, 424] width 279 height 34
click at [706, 274] on div "Total Express emails" at bounding box center [609, 264] width 282 height 21
click at [697, 310] on p "42" at bounding box center [609, 321] width 279 height 34
click at [932, 317] on p "$44.10" at bounding box center [905, 321] width 279 height 34
